Goal: Task Accomplishment & Management: Manage account settings

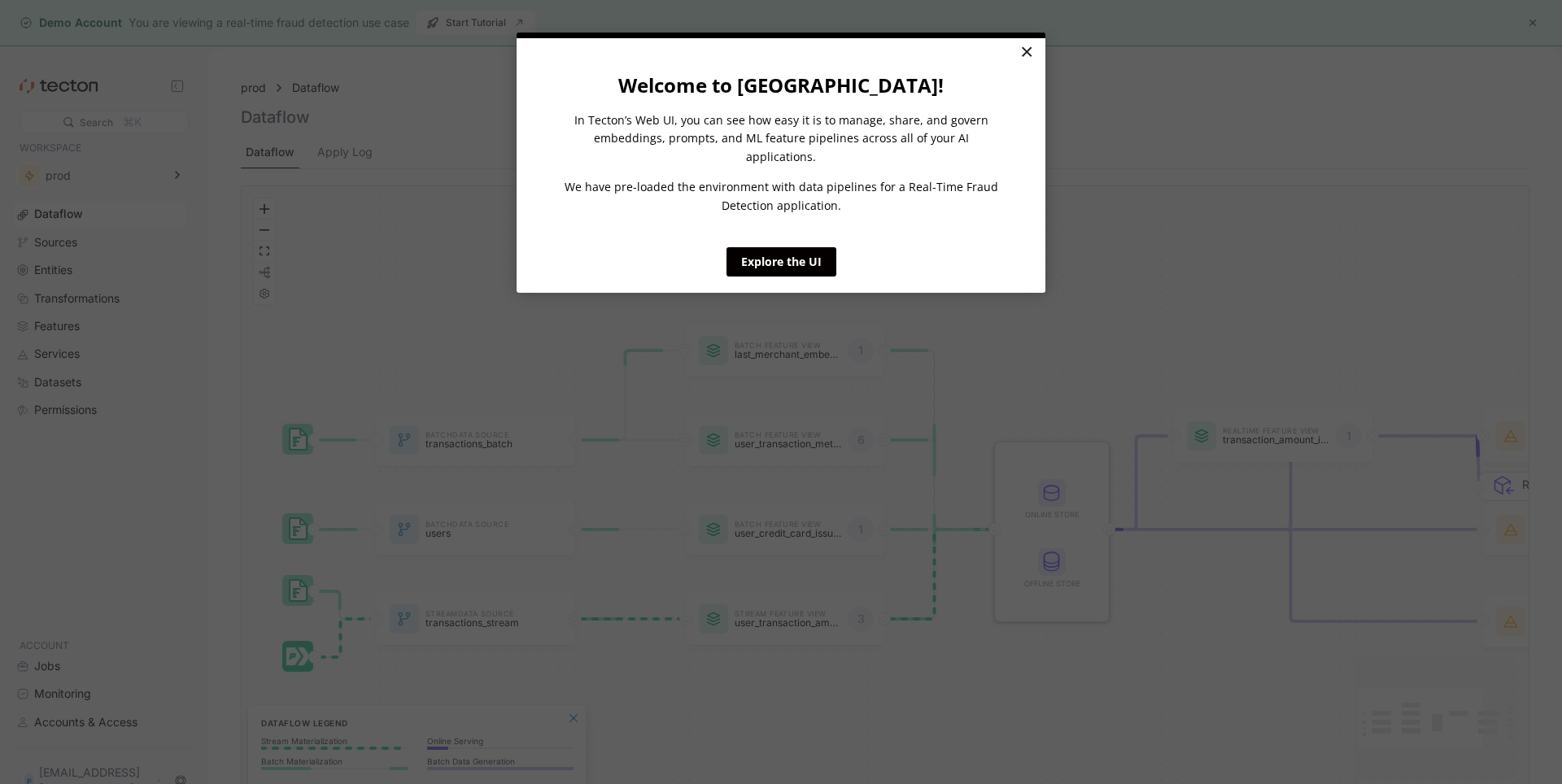
click at [1028, 47] on link "×" at bounding box center [1026, 53] width 28 height 29
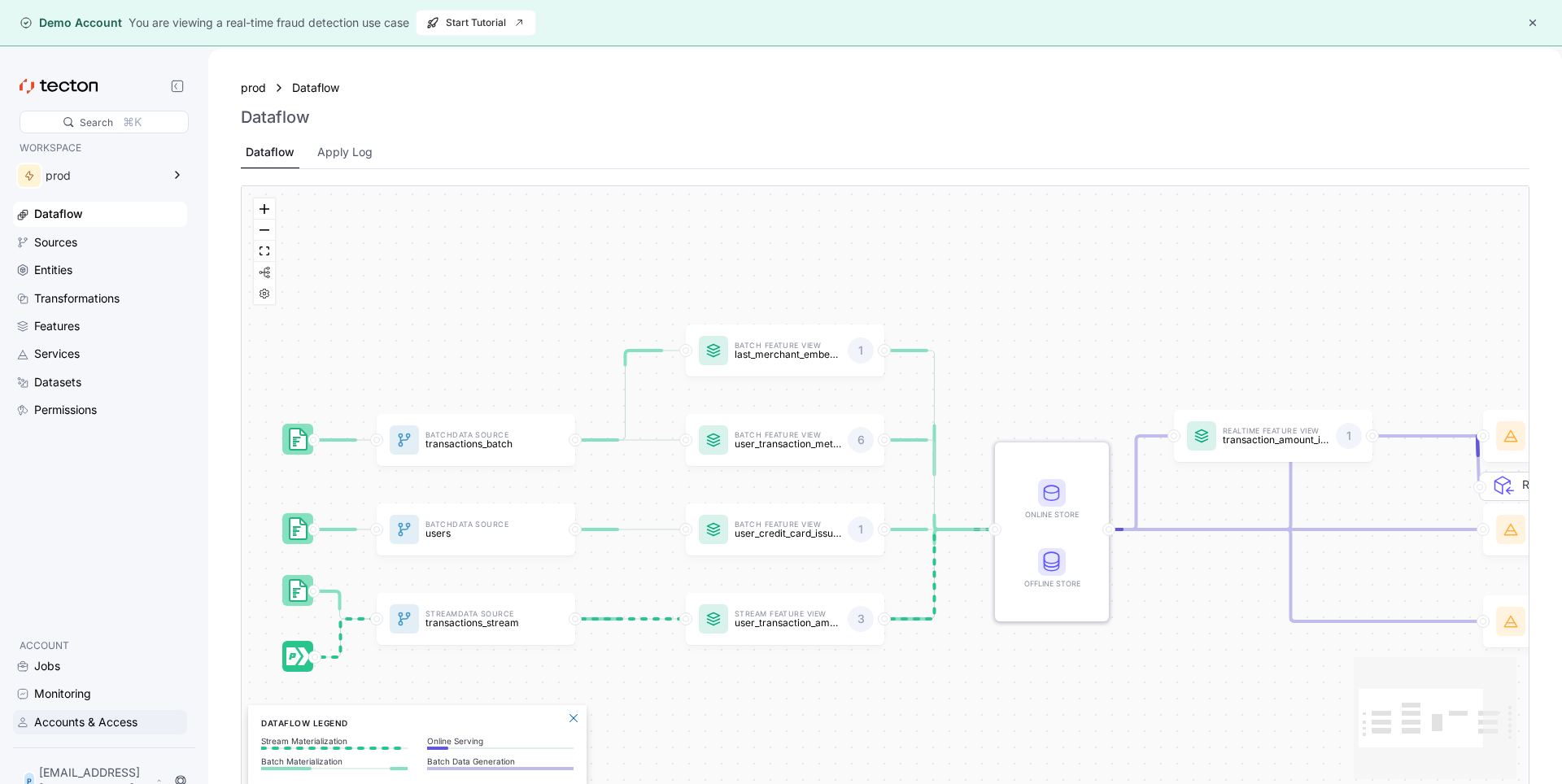
click at [70, 725] on div "Accounts & Access" at bounding box center [85, 722] width 103 height 18
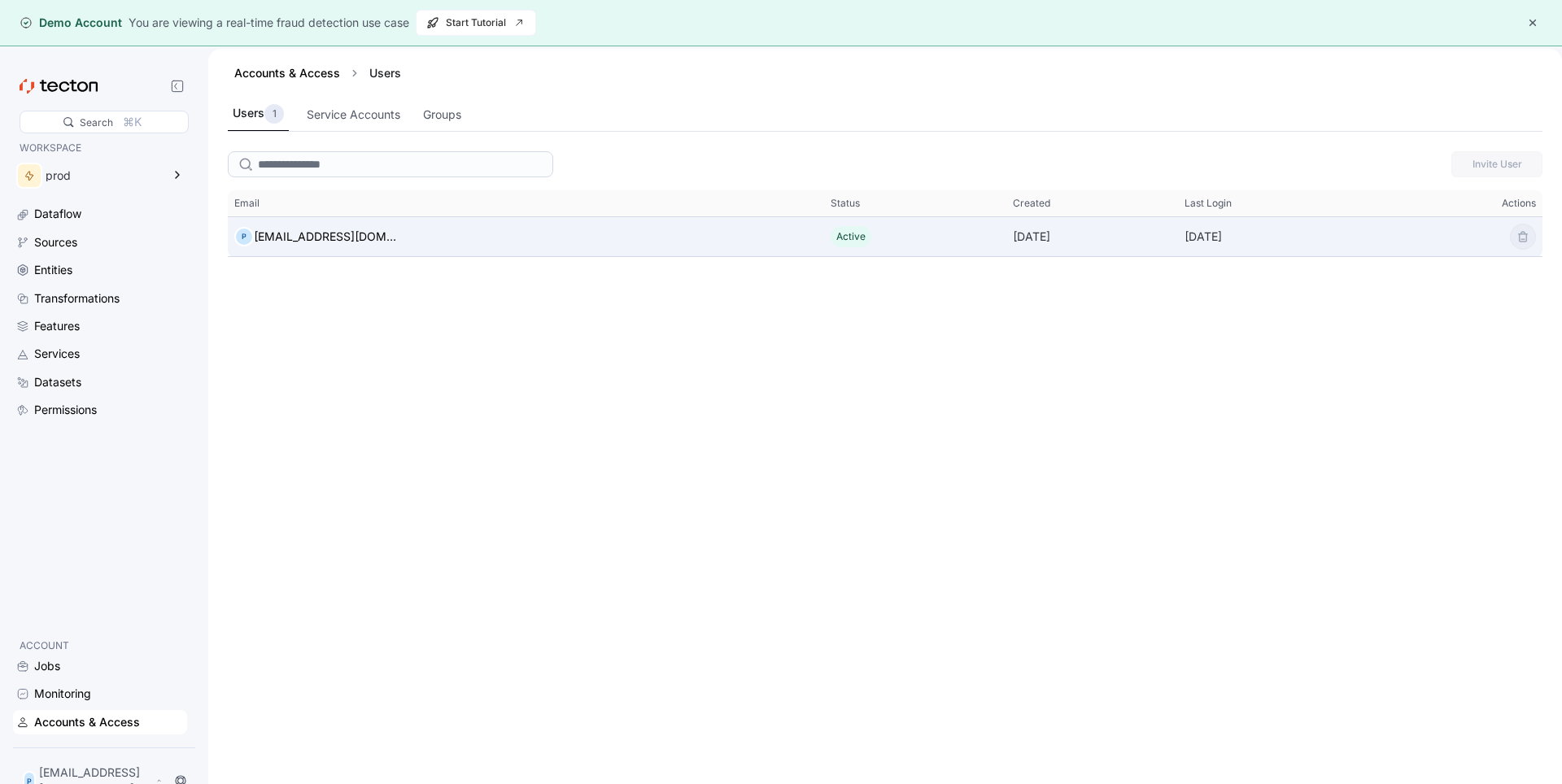
click at [482, 239] on div "P [EMAIL_ADDRESS][DOMAIN_NAME]" at bounding box center [525, 237] width 596 height 33
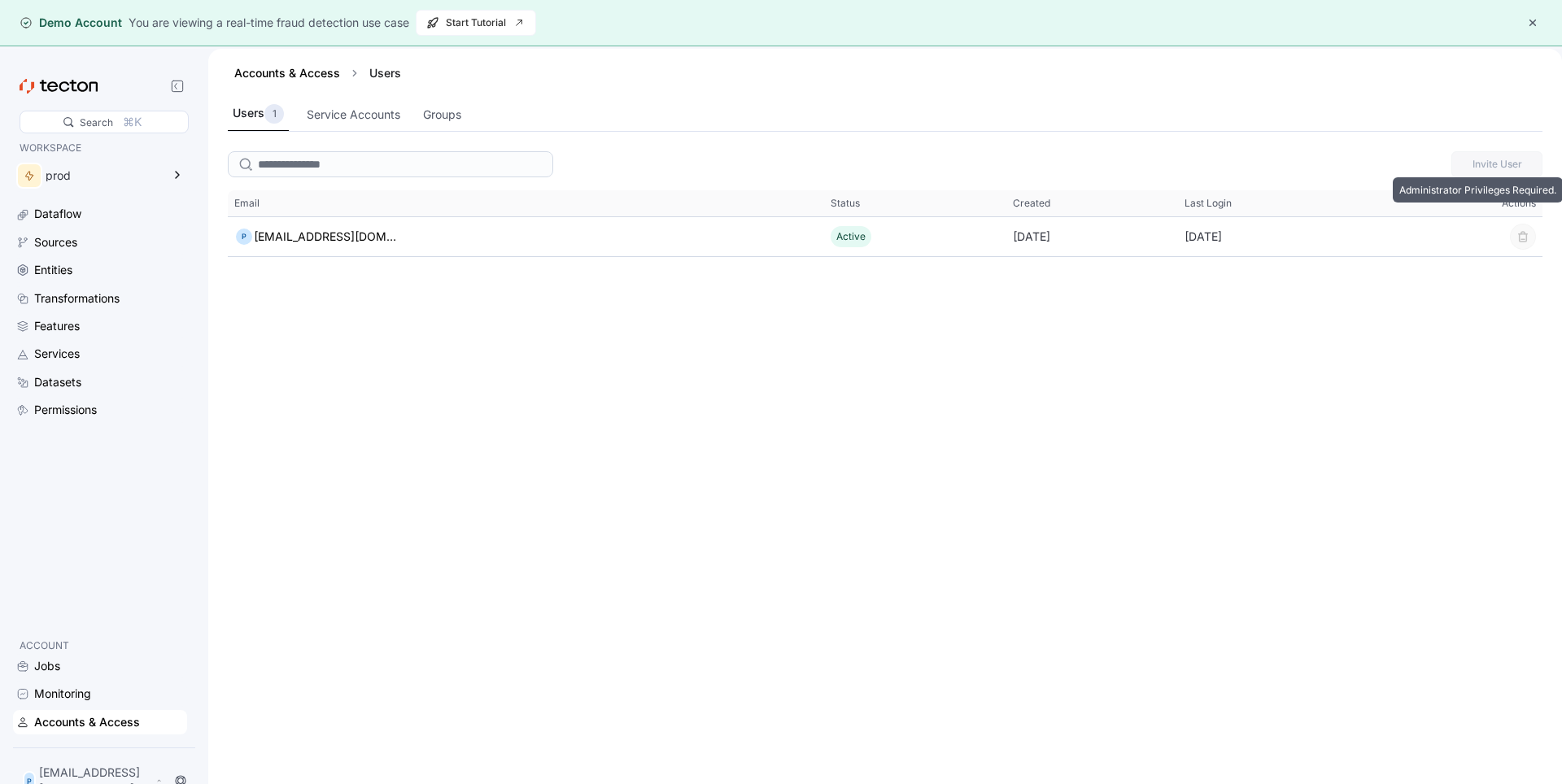
click at [1371, 131] on div "Accounts & Access Users Users 1 Service Accounts Groups Invite User This table …" at bounding box center [886, 441] width 1354 height 784
click at [1500, 175] on div "Accounts & Access Users Users 1 Service Accounts Groups Invite User This table …" at bounding box center [886, 441] width 1354 height 784
drag, startPoint x: 1371, startPoint y: 131, endPoint x: 1303, endPoint y: 122, distance: 68.6
click at [1303, 122] on div "Accounts & Access Users Users 1 Service Accounts Groups Invite User This table …" at bounding box center [886, 441] width 1354 height 784
click at [1303, 122] on div "Users 1 Service Accounts Groups" at bounding box center [885, 114] width 1315 height 34
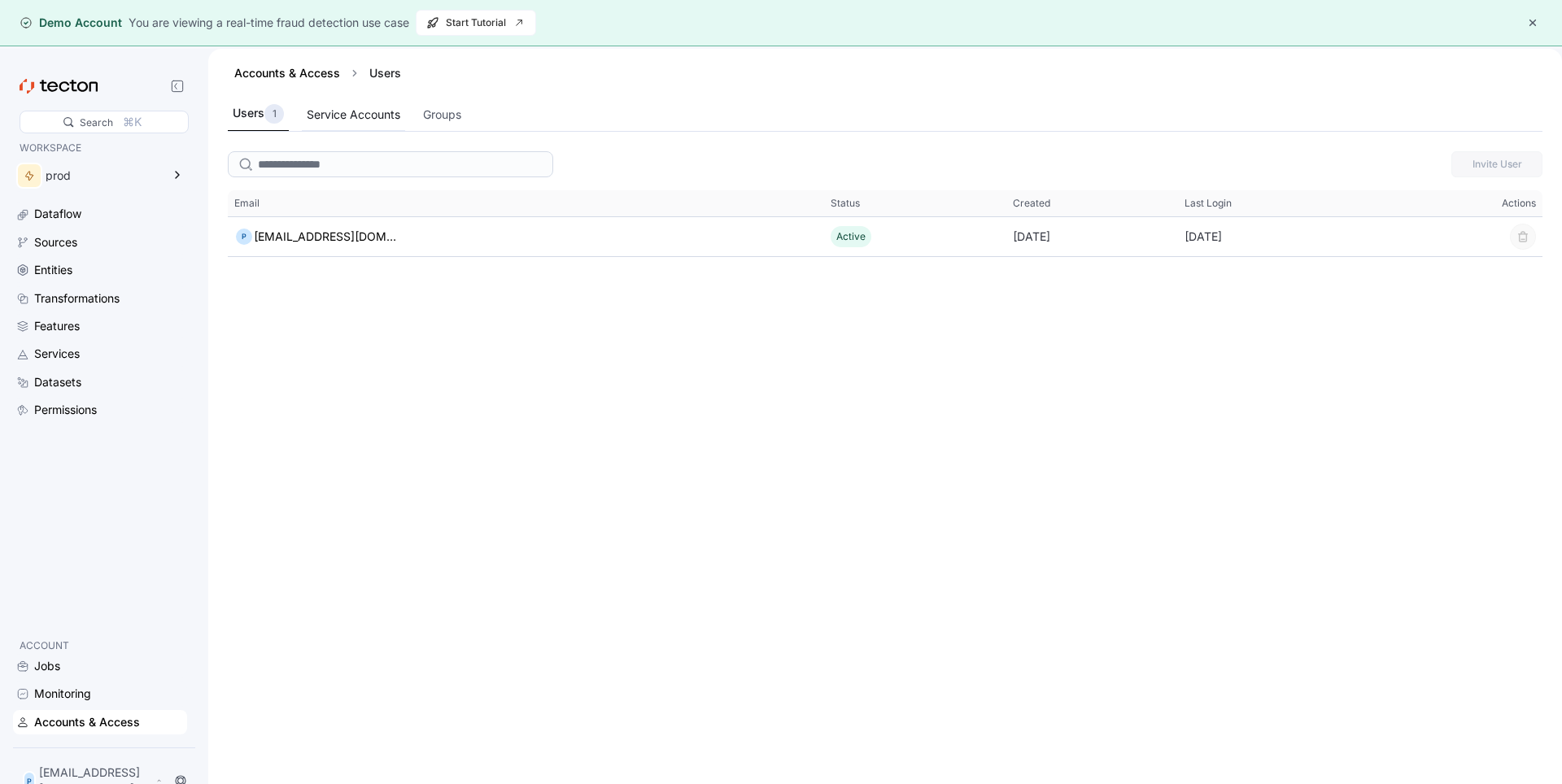
click at [329, 127] on div "Service Accounts" at bounding box center [354, 115] width 103 height 32
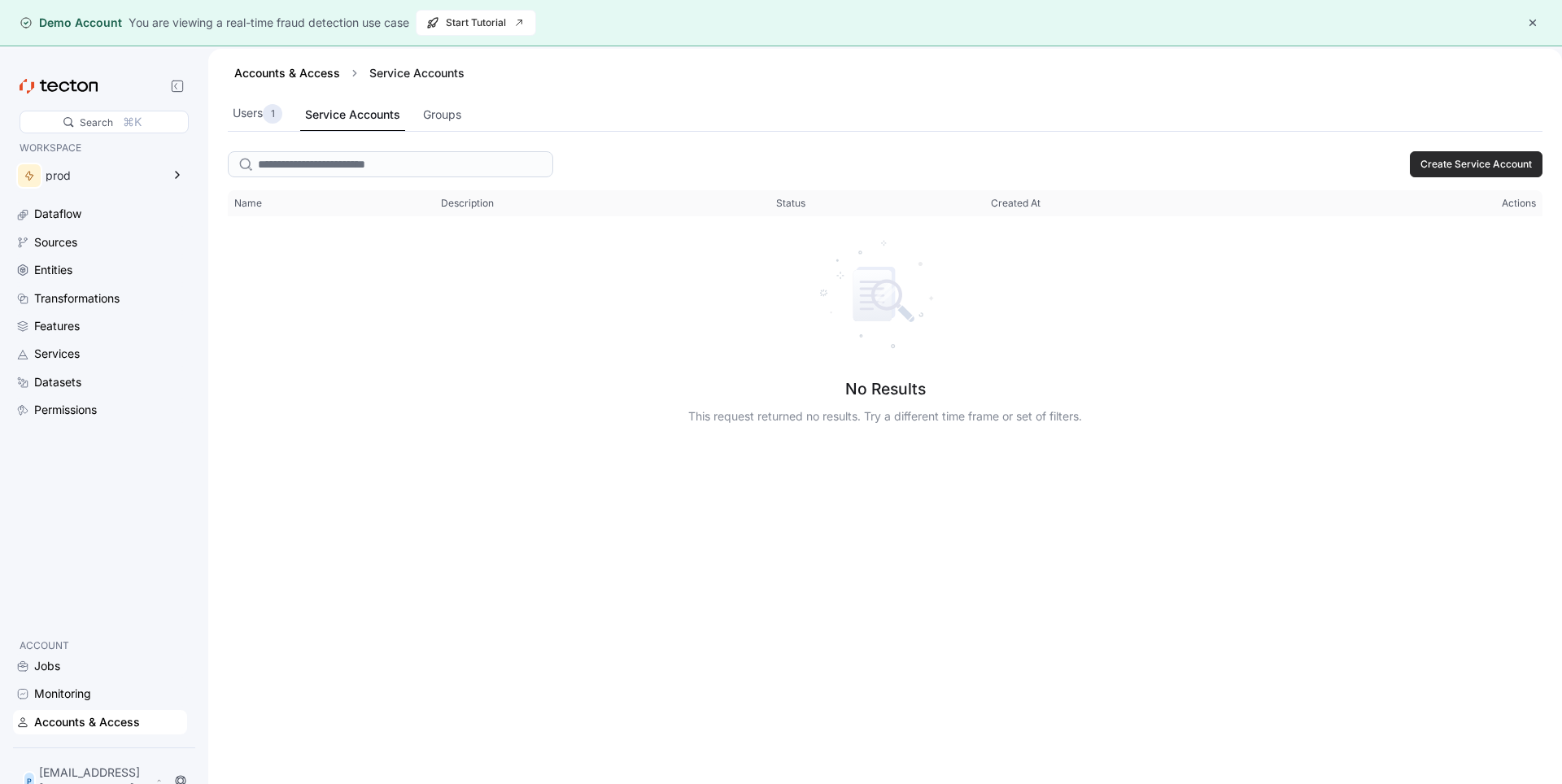
click at [1448, 171] on span "Create Service Account" at bounding box center [1476, 164] width 111 height 24
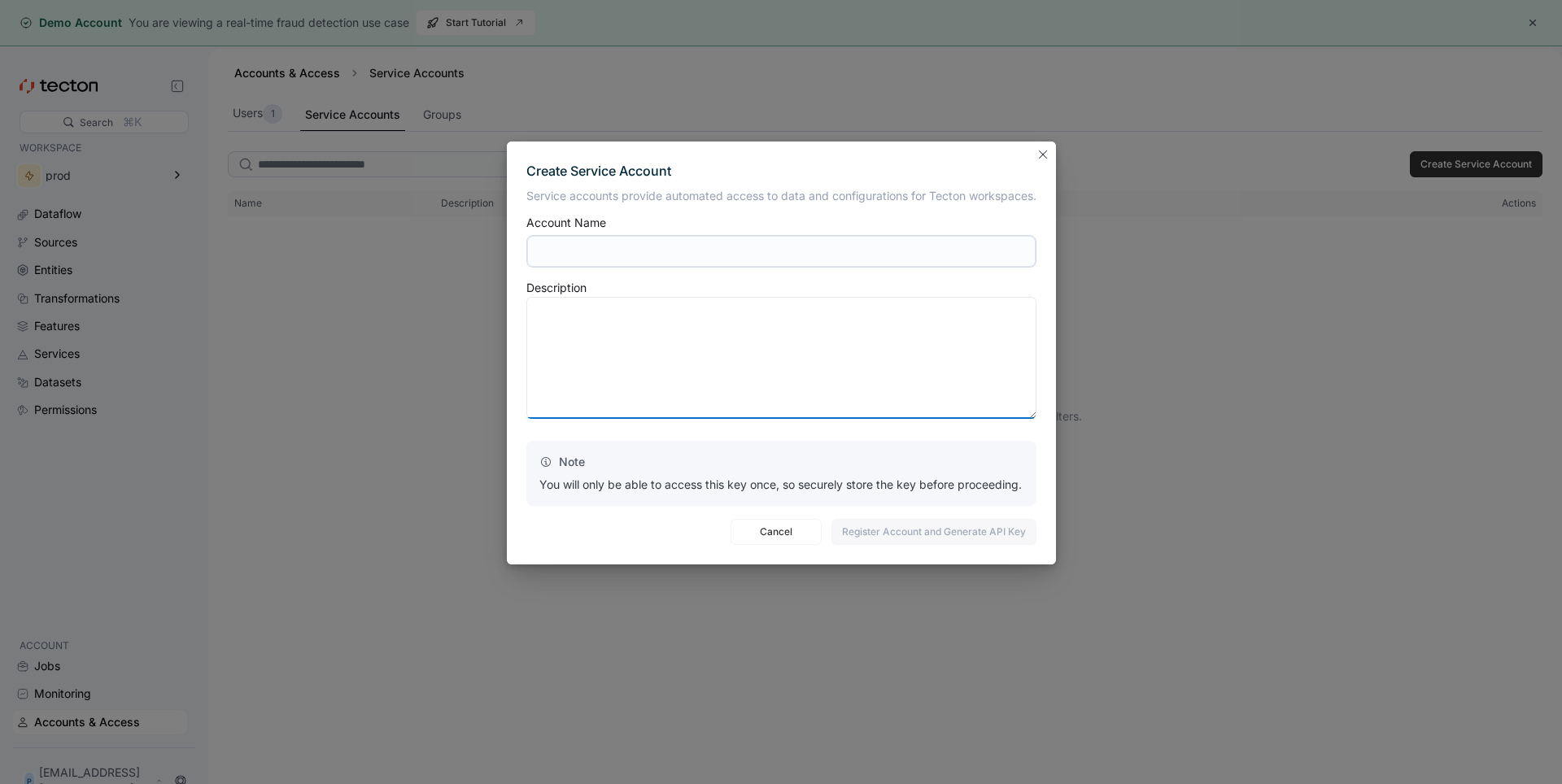
click at [720, 352] on textarea at bounding box center [781, 357] width 510 height 122
click at [752, 240] on input "text" at bounding box center [781, 251] width 510 height 33
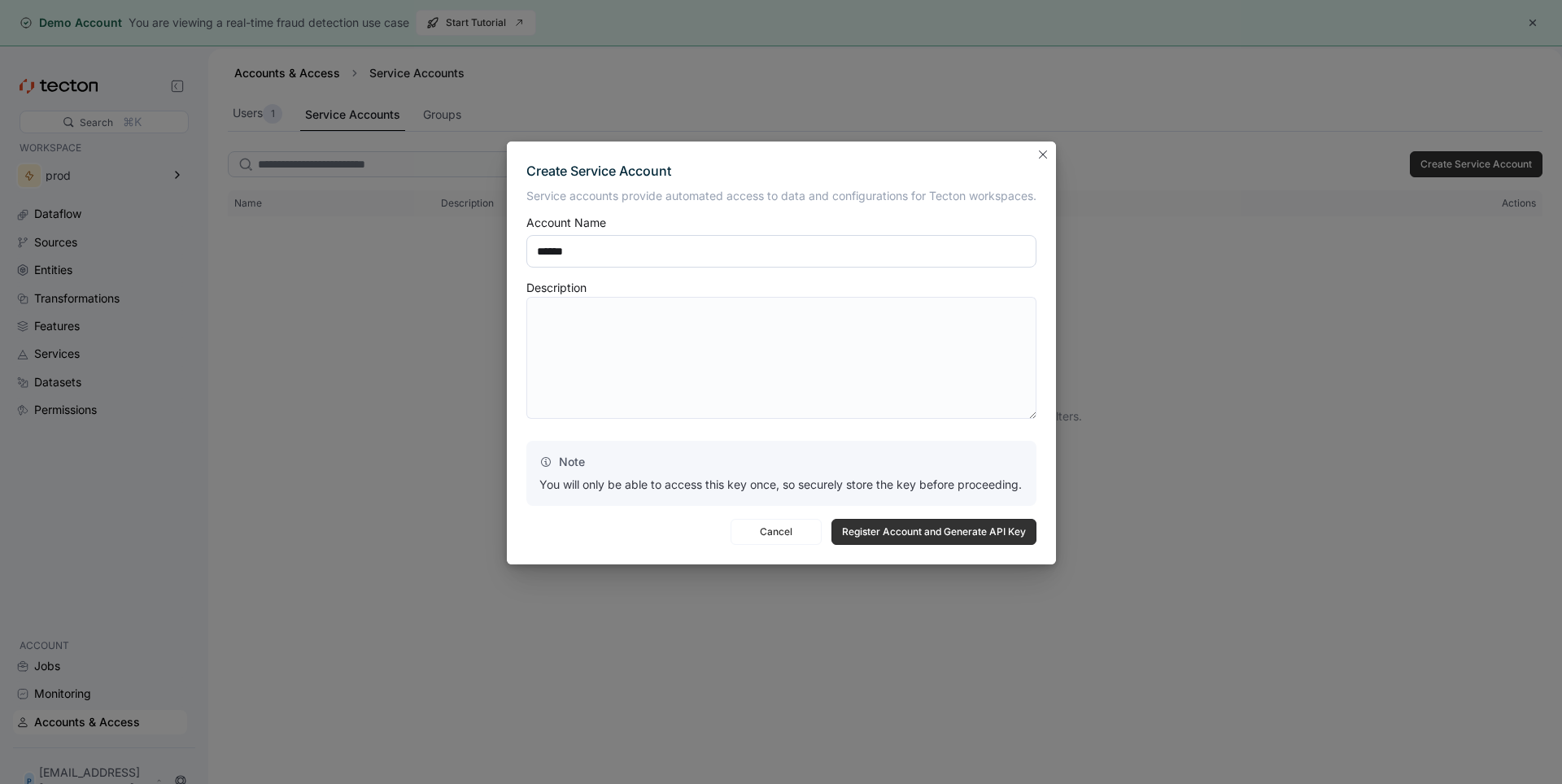
type input "******"
click at [733, 330] on textarea at bounding box center [781, 357] width 510 height 122
type textarea "*****"
click at [976, 544] on span "Register Account and Generate API Key" at bounding box center [934, 531] width 184 height 24
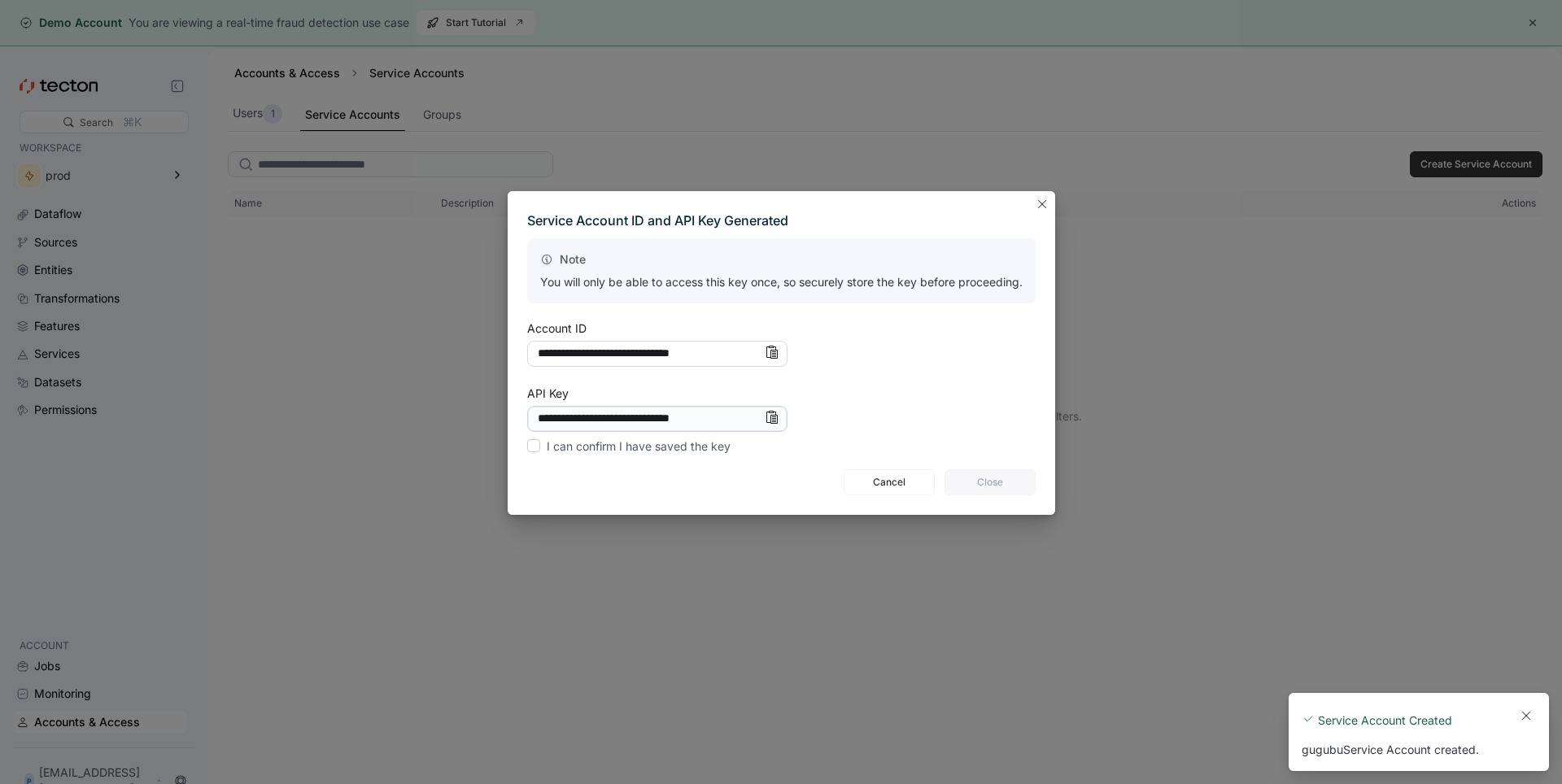
click at [732, 348] on input "**********" at bounding box center [658, 353] width 261 height 26
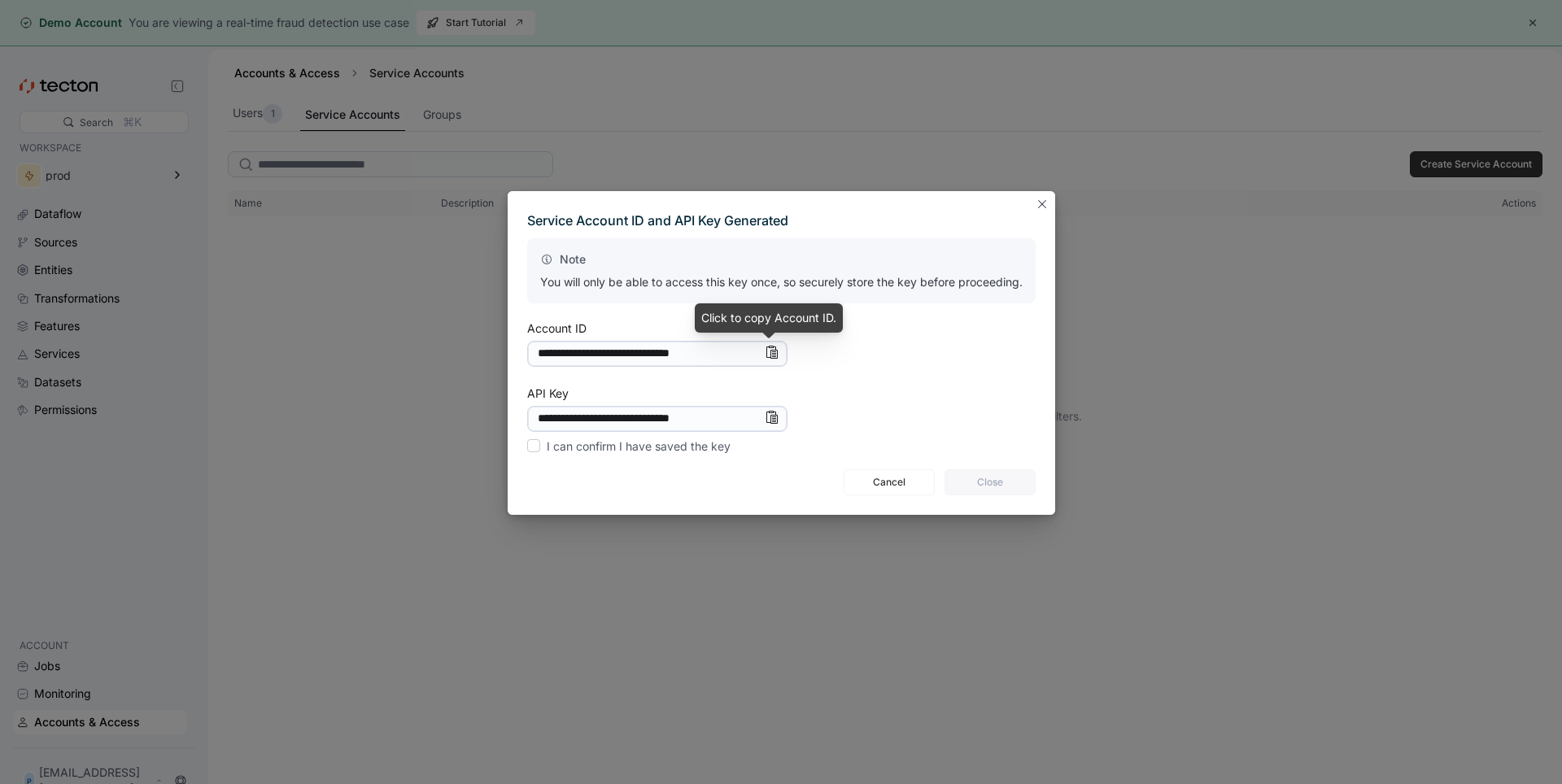
click at [765, 353] on icon "Info" at bounding box center [771, 351] width 13 height 13
click at [529, 447] on label "I can confirm I have saved the key" at bounding box center [630, 446] width 205 height 19
click at [1022, 478] on span "Close" at bounding box center [990, 482] width 70 height 24
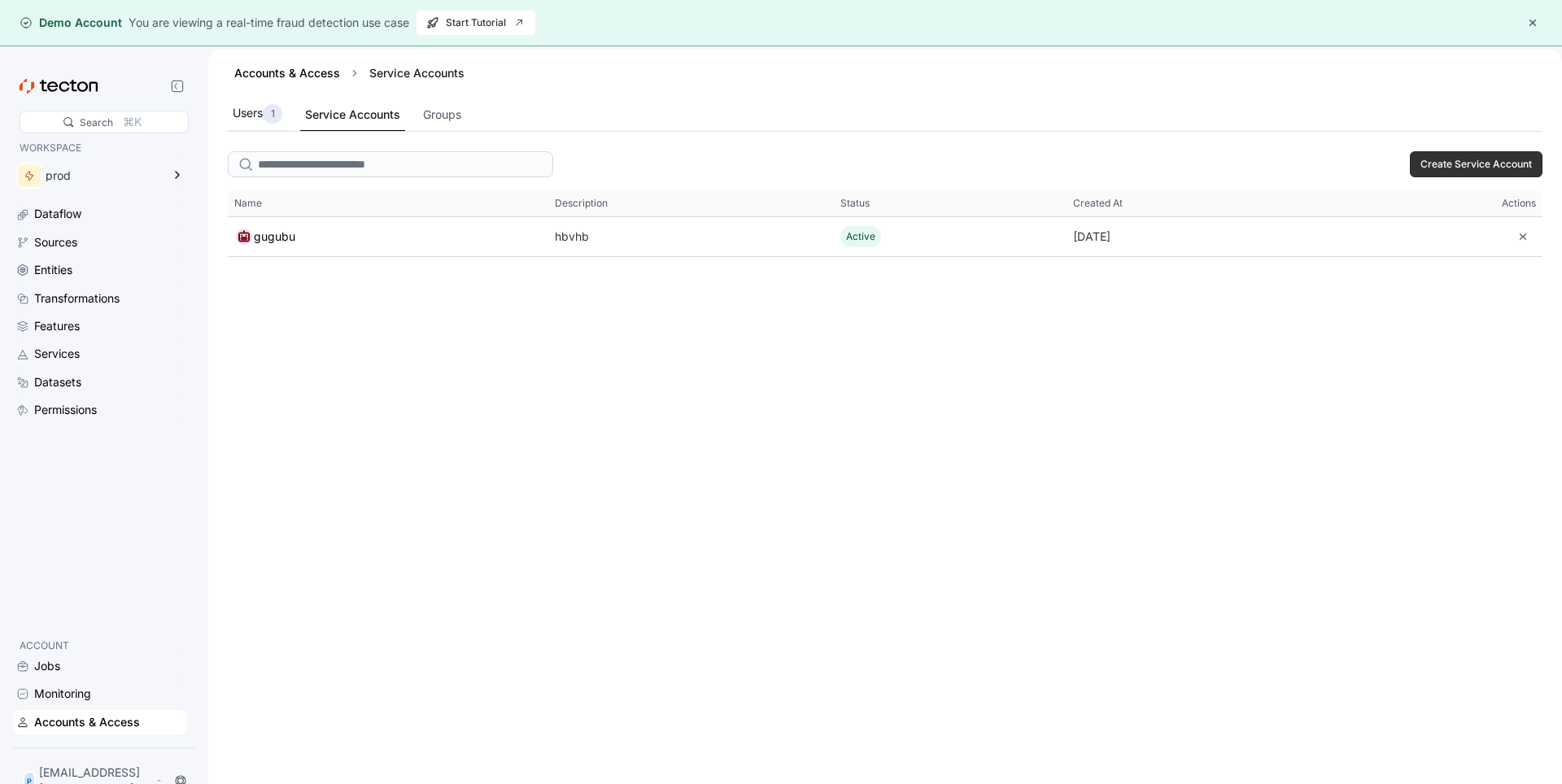
click at [272, 111] on p "1" at bounding box center [273, 114] width 4 height 16
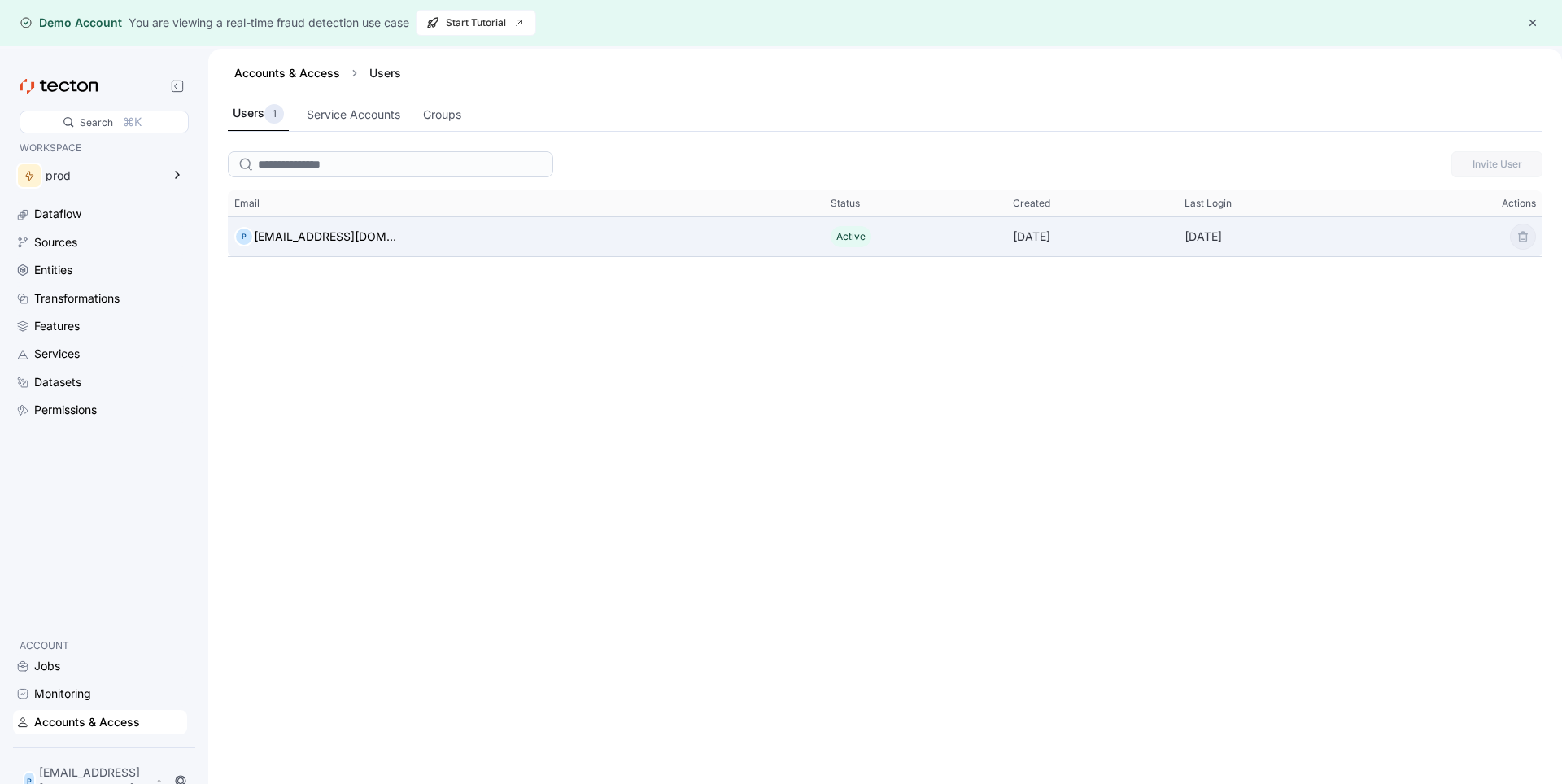
click at [440, 232] on div "P [EMAIL_ADDRESS][DOMAIN_NAME]" at bounding box center [525, 237] width 596 height 33
click at [356, 236] on div "[EMAIL_ADDRESS][DOMAIN_NAME]" at bounding box center [326, 237] width 143 height 19
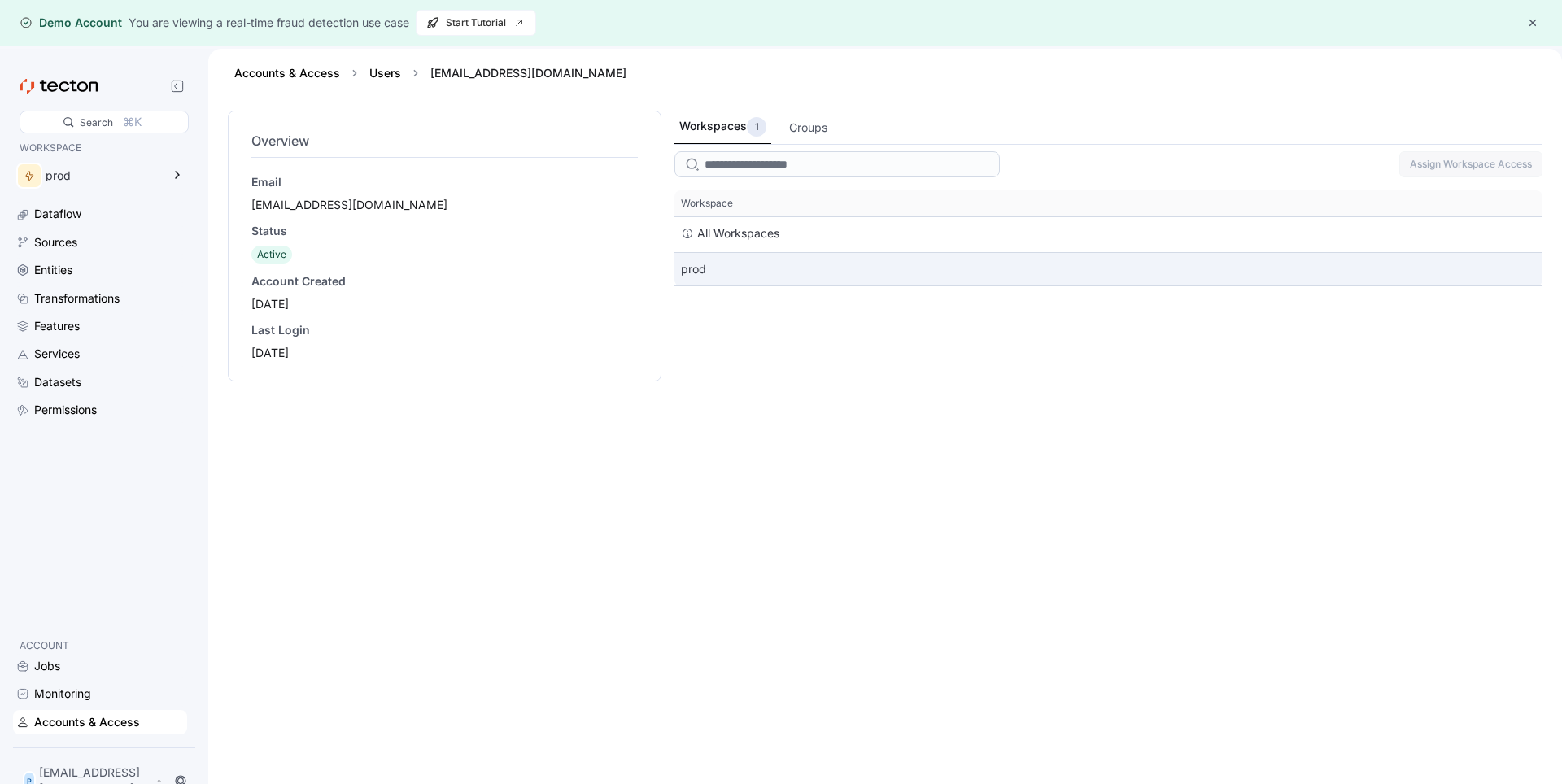
click at [809, 276] on div "prod" at bounding box center [1108, 269] width 868 height 33
click at [310, 265] on div "Email [EMAIL_ADDRESS][DOMAIN_NAME] Status Active Account Created [DATE] Last Lo…" at bounding box center [444, 267] width 386 height 187
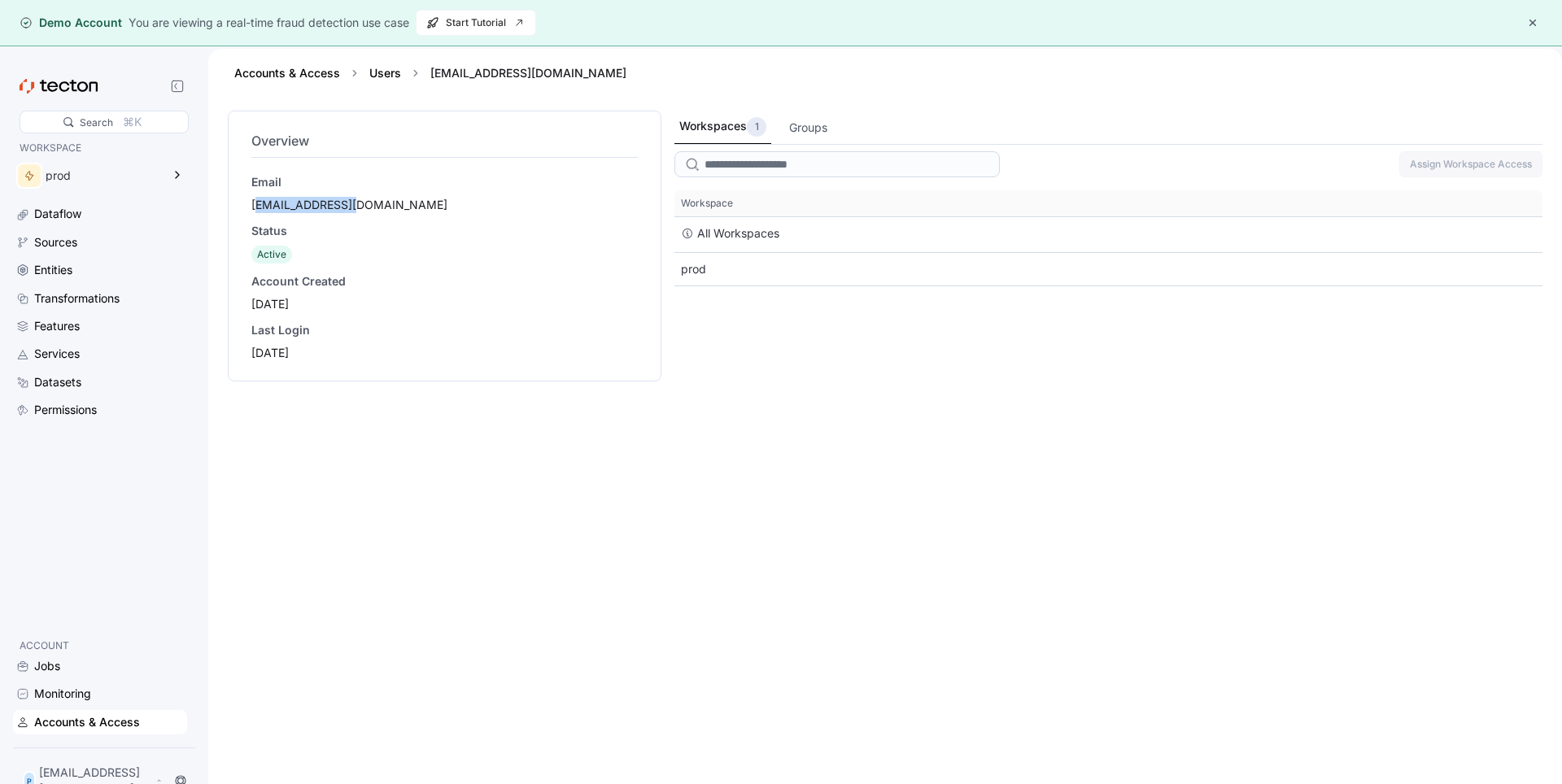
drag, startPoint x: 260, startPoint y: 209, endPoint x: 356, endPoint y: 209, distance: 96.0
click at [356, 209] on div "[EMAIL_ADDRESS][DOMAIN_NAME]" at bounding box center [444, 205] width 386 height 16
drag, startPoint x: 253, startPoint y: 333, endPoint x: 297, endPoint y: 333, distance: 44.0
click at [297, 333] on div "Last Login" at bounding box center [444, 330] width 386 height 16
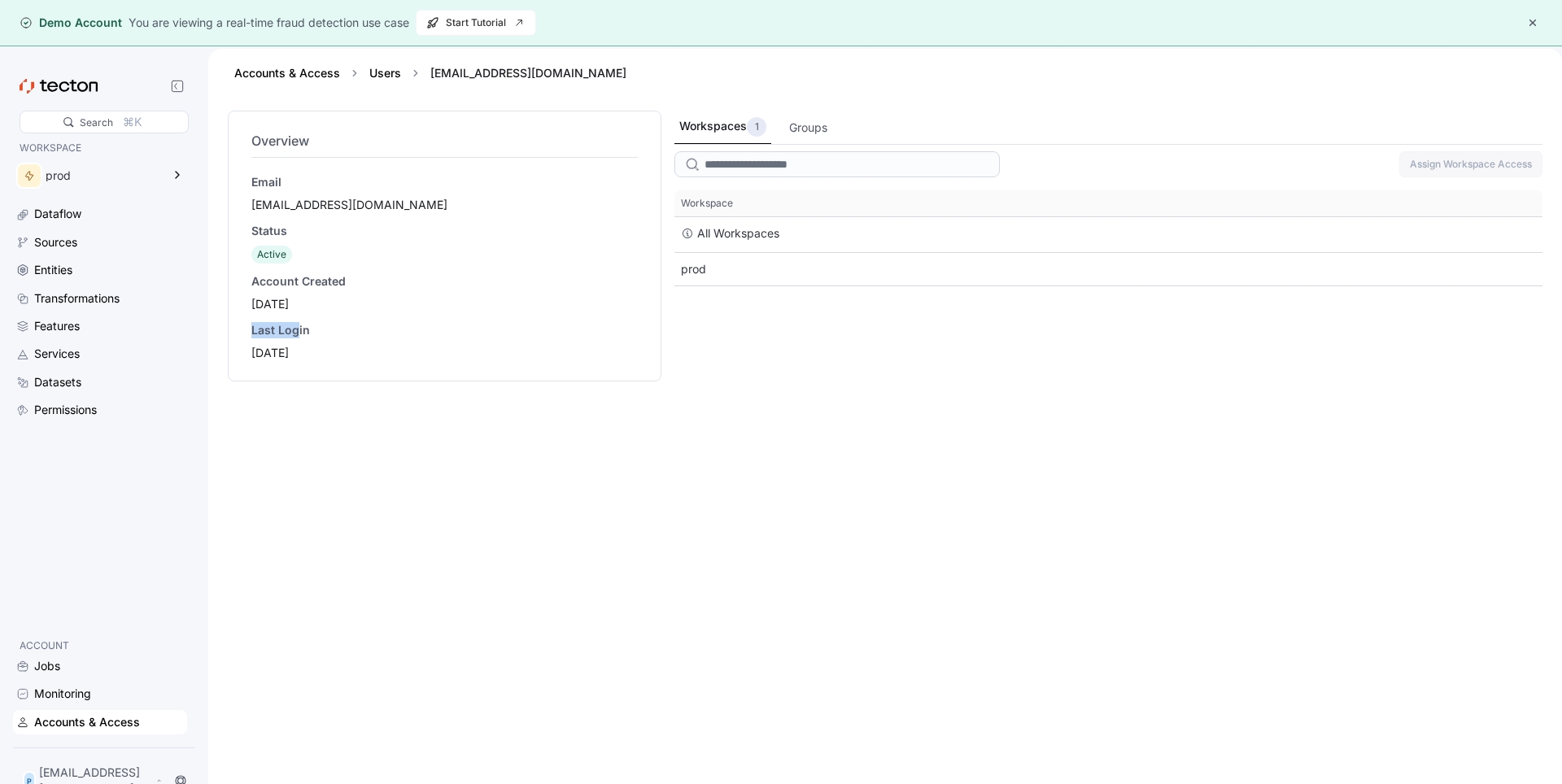
click at [297, 333] on div "Last Login" at bounding box center [444, 330] width 386 height 16
click at [306, 213] on div "Email [EMAIL_ADDRESS][DOMAIN_NAME] Status Active Account Created [DATE] Last Lo…" at bounding box center [444, 267] width 386 height 187
click at [336, 206] on div "[EMAIL_ADDRESS][DOMAIN_NAME]" at bounding box center [444, 205] width 386 height 16
